Goal: Find specific page/section: Find specific page/section

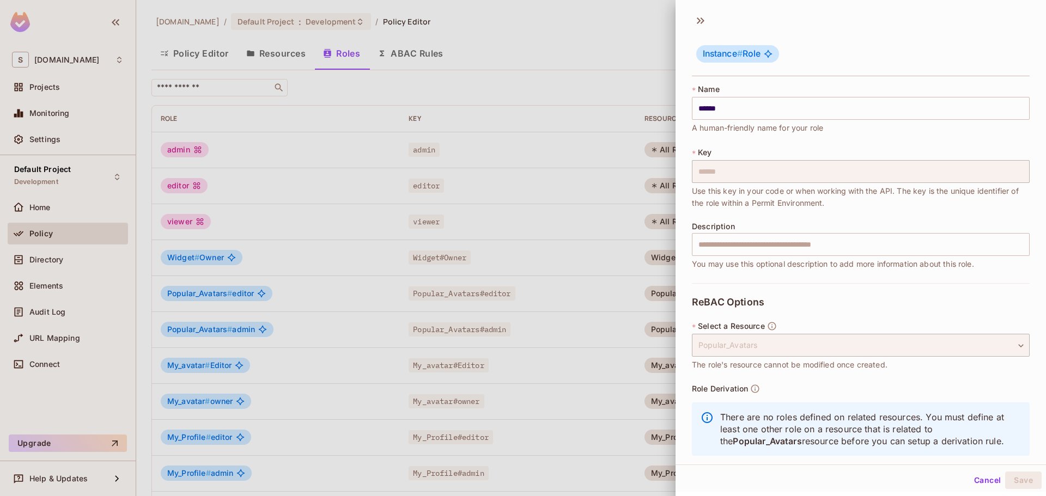
click at [231, 66] on div at bounding box center [523, 248] width 1046 height 496
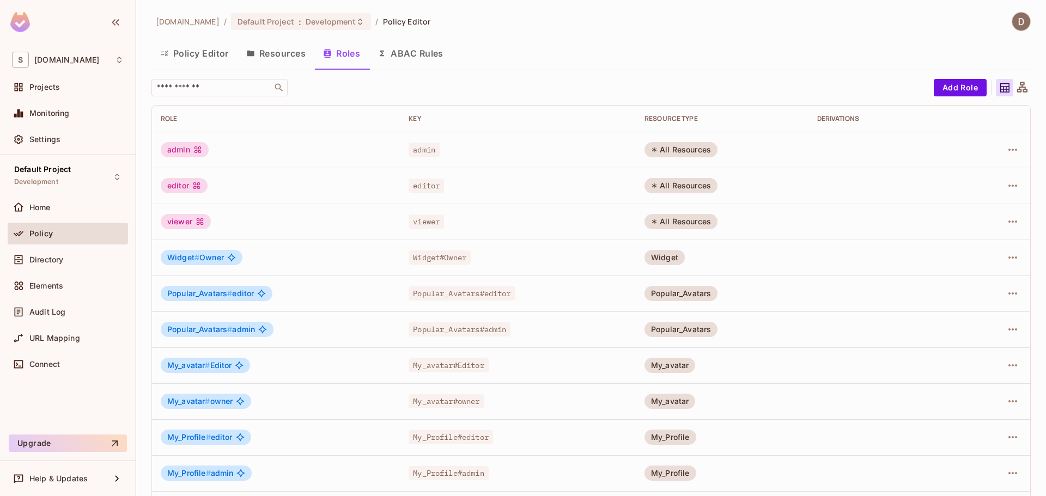
click at [199, 52] on button "Policy Editor" at bounding box center [194, 53] width 86 height 27
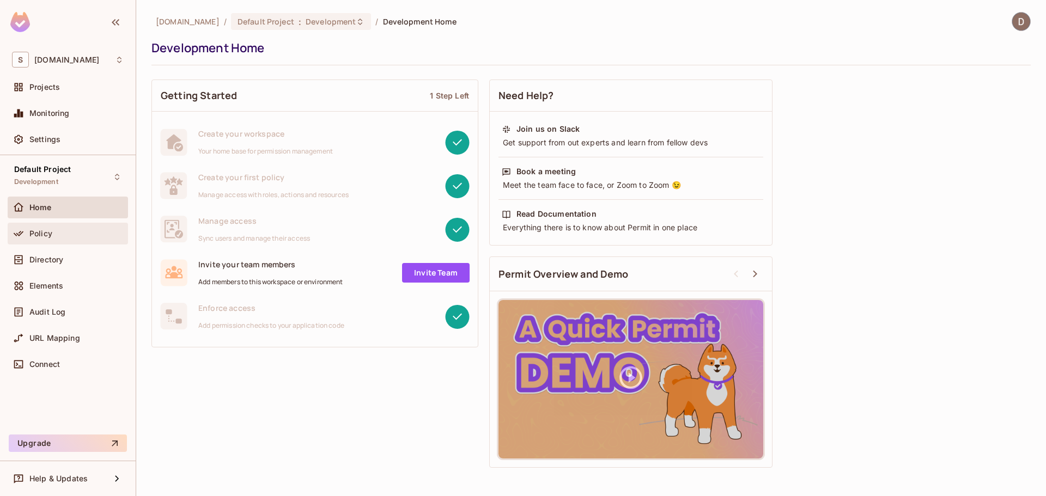
click at [60, 235] on div "Policy" at bounding box center [76, 233] width 94 height 9
